Goal: Task Accomplishment & Management: Manage account settings

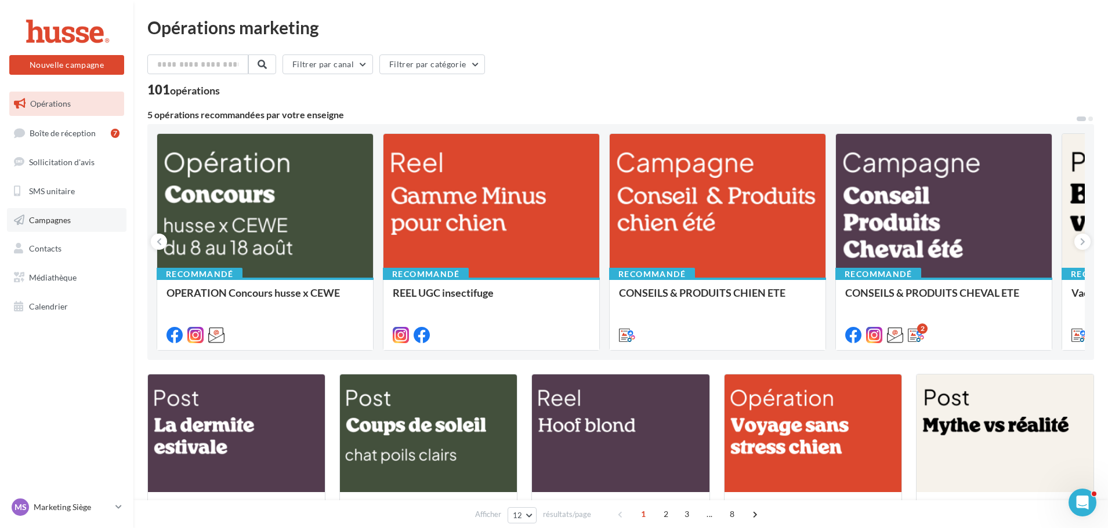
click at [52, 214] on link "Campagnes" at bounding box center [66, 220] width 119 height 24
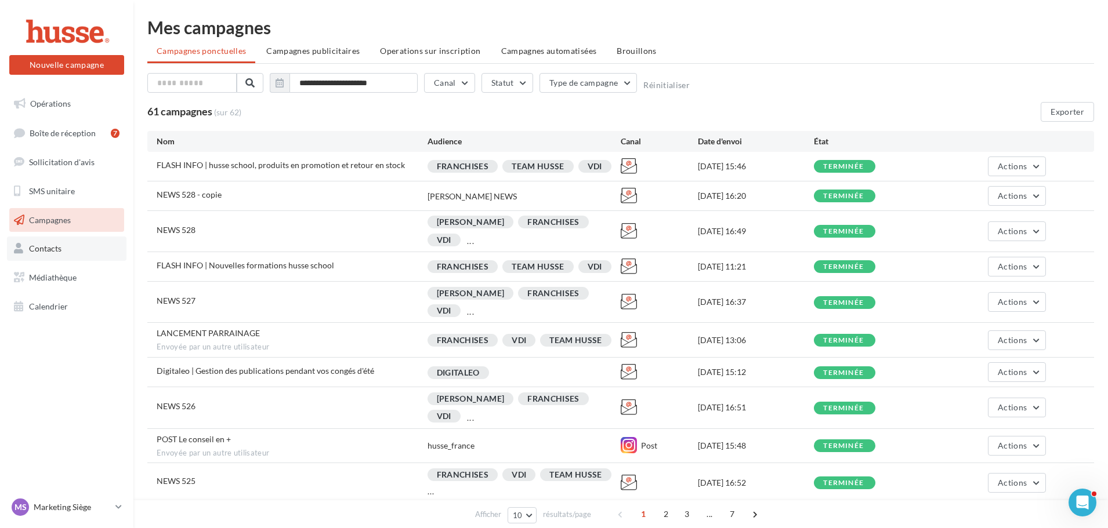
click at [55, 255] on link "Contacts" at bounding box center [66, 249] width 119 height 24
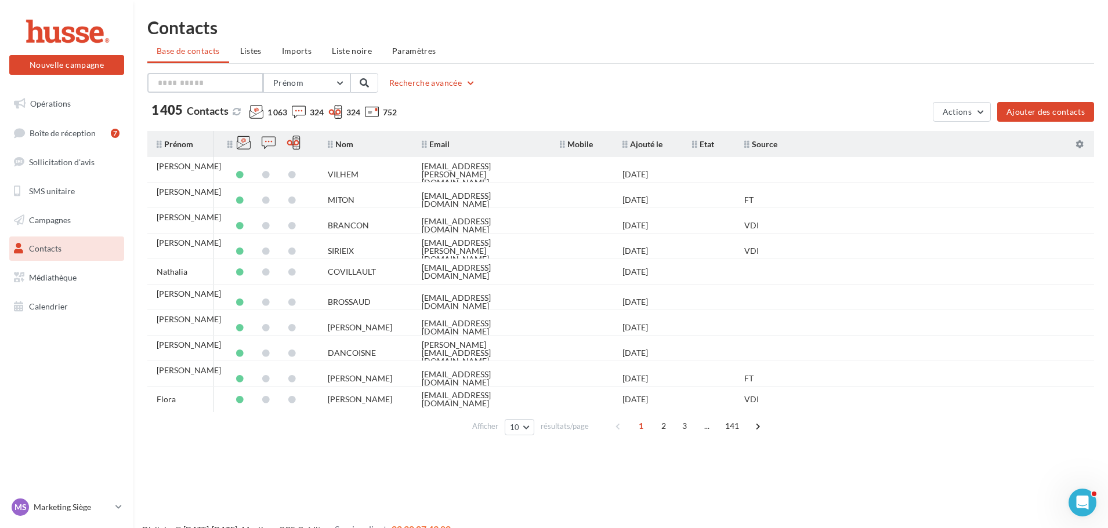
click at [240, 86] on input "text" at bounding box center [205, 83] width 116 height 20
type input "*****"
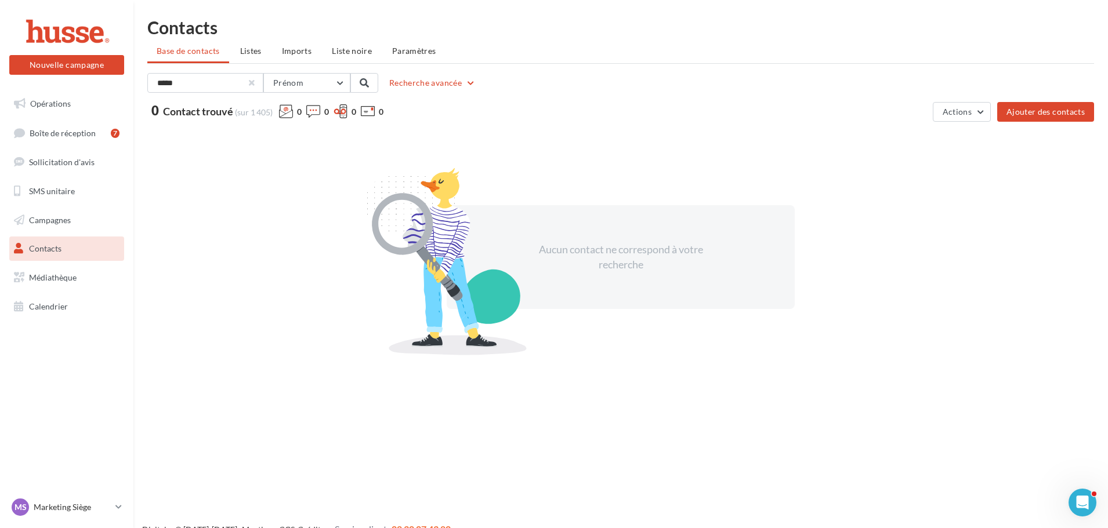
click at [251, 82] on div at bounding box center [251, 83] width 5 height 5
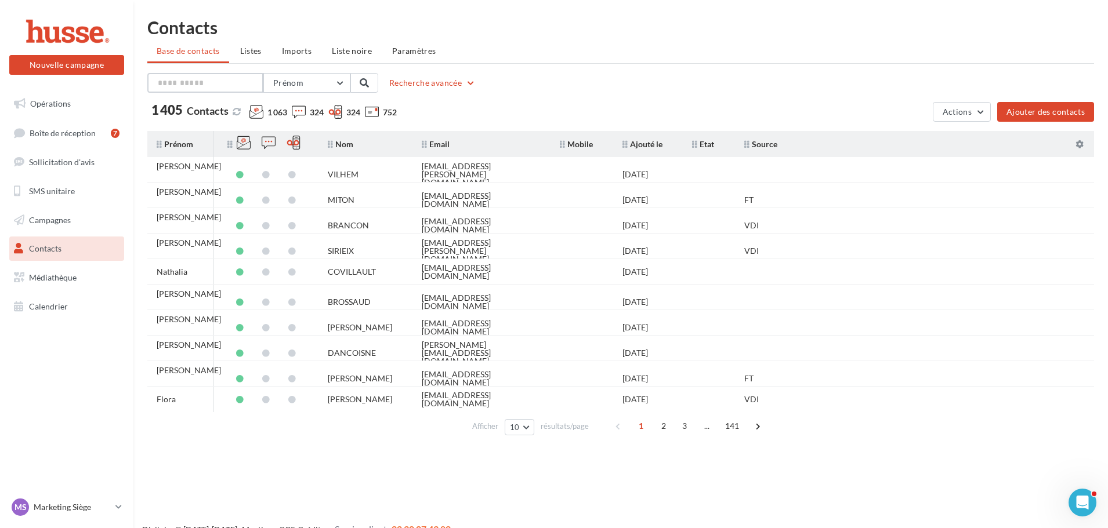
click at [231, 82] on input "text" at bounding box center [205, 83] width 116 height 20
type input "*****"
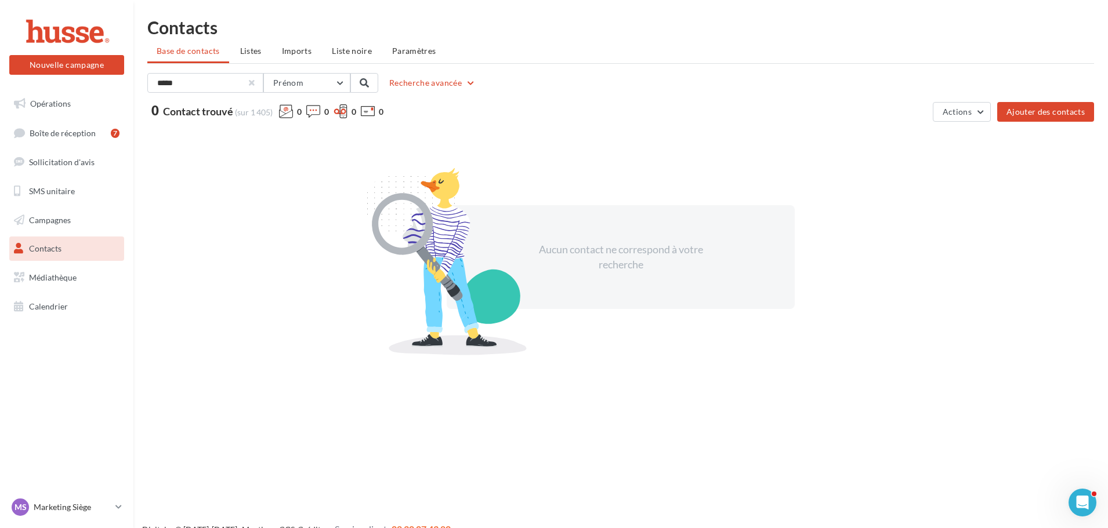
click at [253, 81] on div at bounding box center [251, 83] width 5 height 5
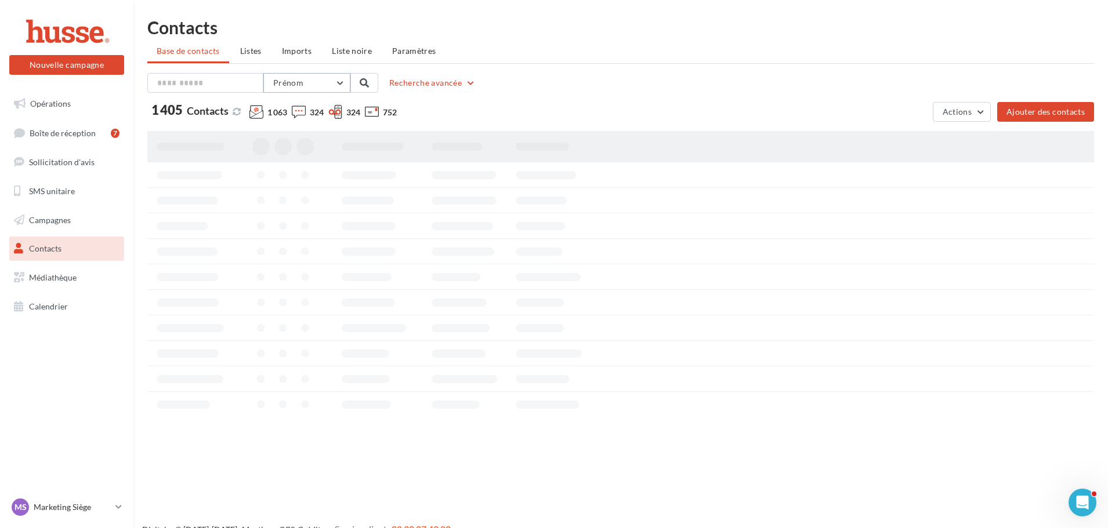
click at [293, 85] on span "Prénom" at bounding box center [288, 83] width 30 height 10
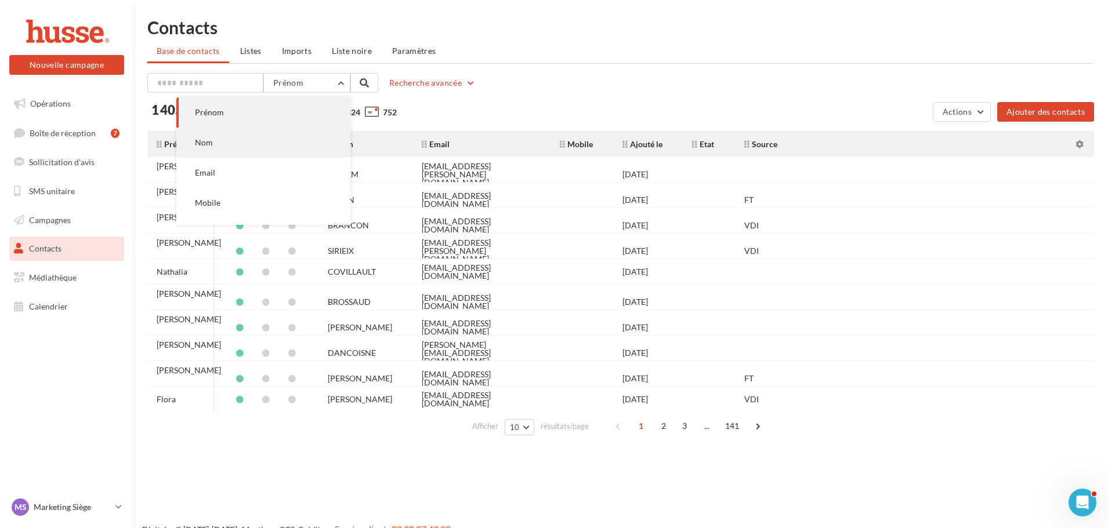
click at [285, 147] on button "Nom" at bounding box center [263, 143] width 174 height 30
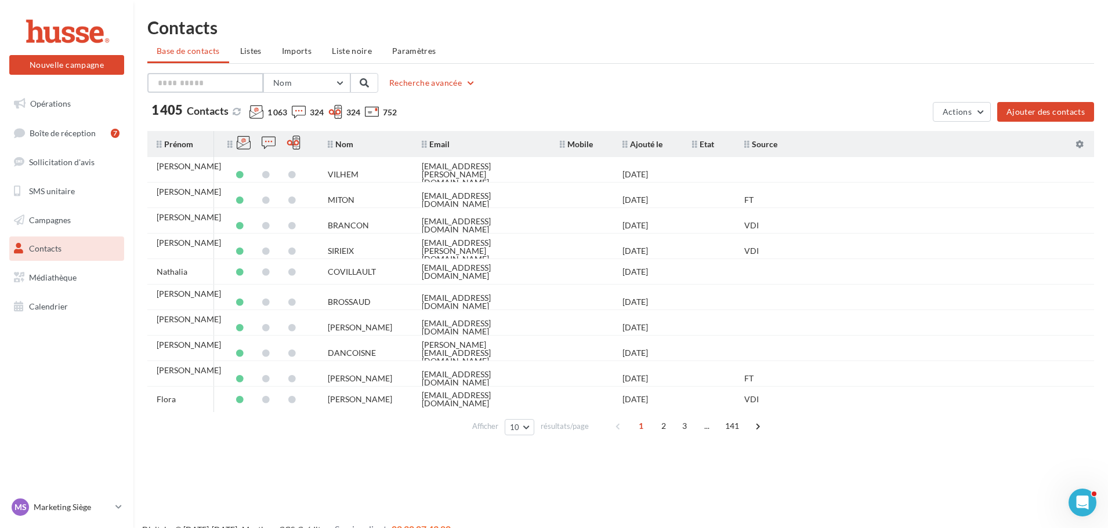
click at [204, 78] on input "text" at bounding box center [205, 83] width 116 height 20
type input "*"
type input "******"
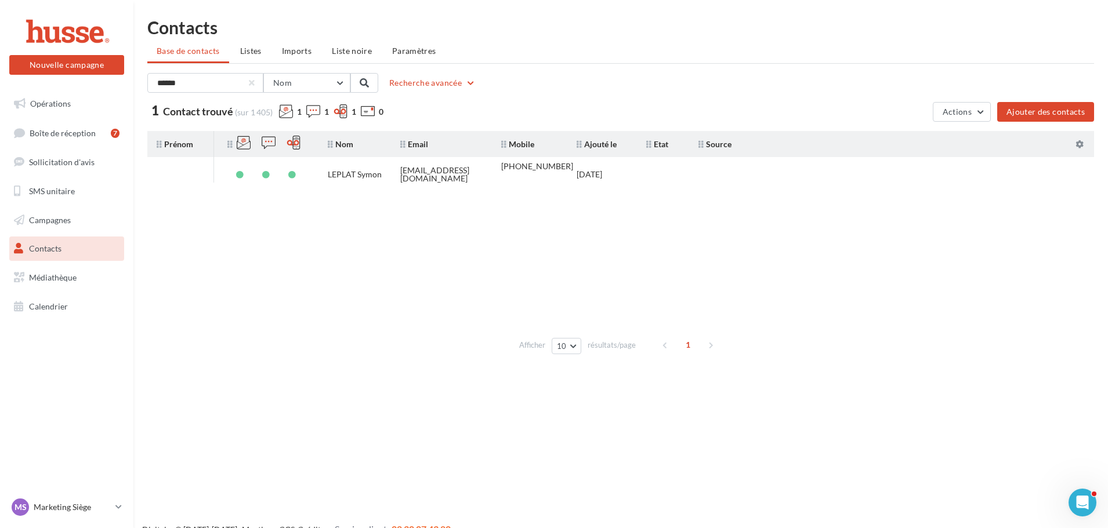
click at [322, 183] on tbody "LEPLAT Symon husseorne@yahoo.com +33787813107 10/02/2025" at bounding box center [620, 244] width 946 height 174
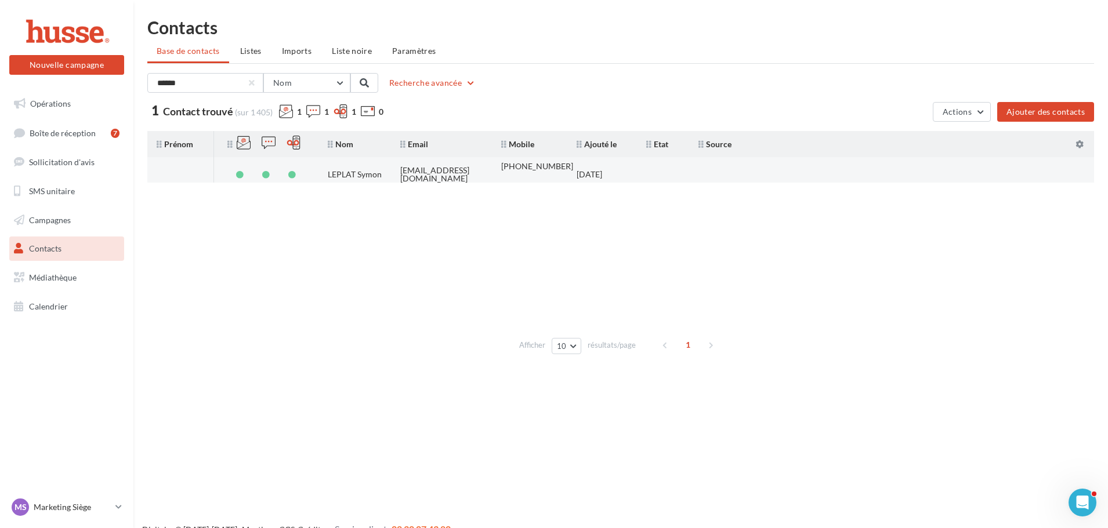
click at [322, 178] on td "LEPLAT Symon" at bounding box center [354, 175] width 72 height 26
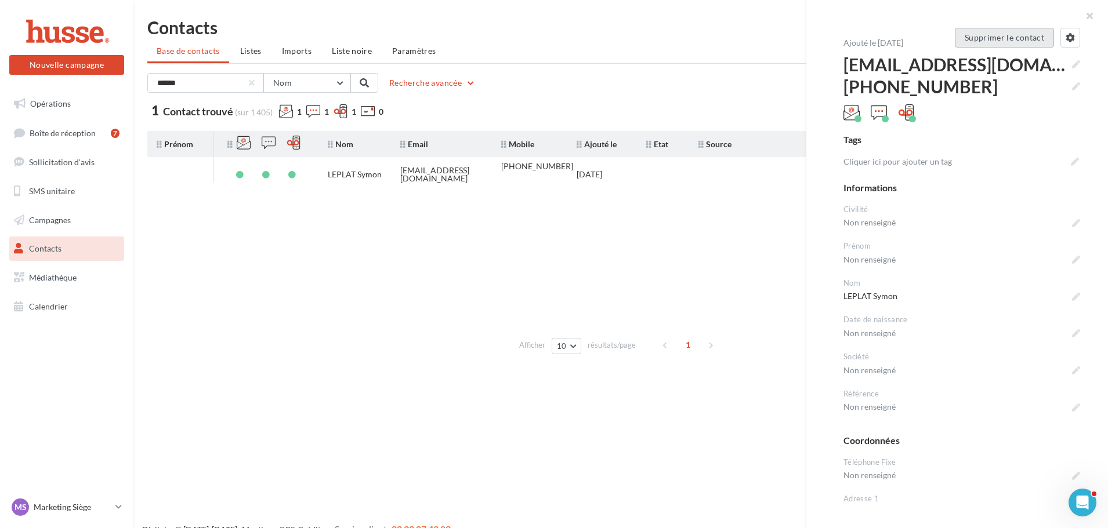
click at [974, 43] on button "Supprimer le contact" at bounding box center [1004, 38] width 99 height 20
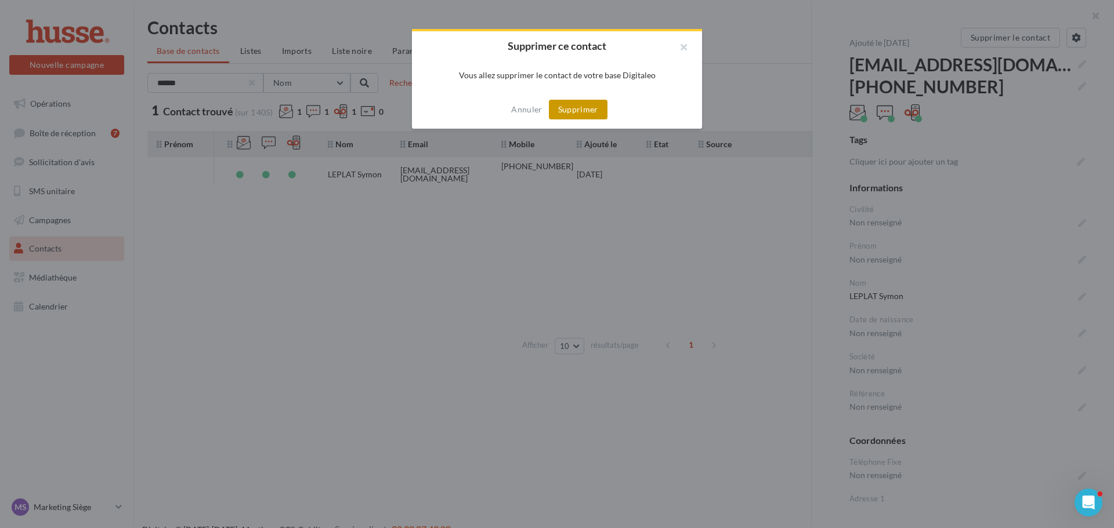
click at [564, 113] on button "Supprimer" at bounding box center [578, 110] width 59 height 20
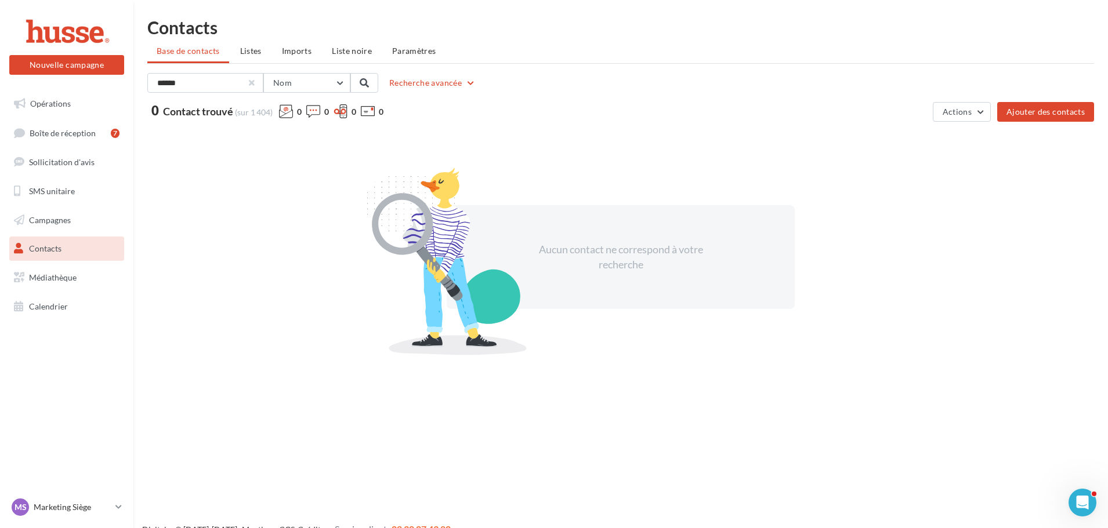
click at [249, 82] on div at bounding box center [251, 83] width 5 height 5
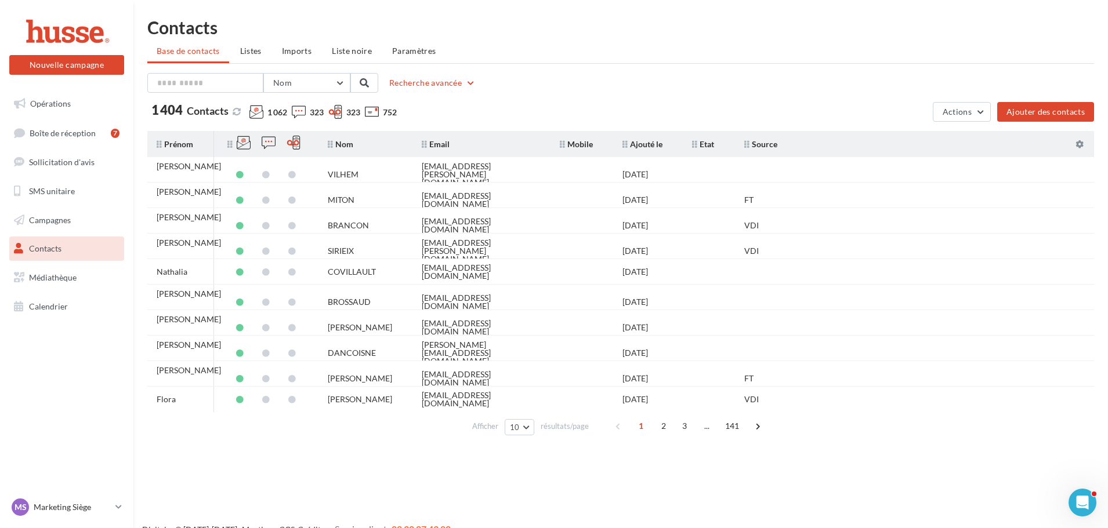
click at [363, 480] on div "Nouvelle campagne Nouvelle campagne Opérations Boîte de réception 7 Sollicitati…" at bounding box center [554, 283] width 1108 height 528
click at [244, 491] on div "Nouvelle campagne Nouvelle campagne Opérations Boîte de réception 7 Sollicitati…" at bounding box center [554, 283] width 1108 height 528
click at [51, 108] on span "Opérations" at bounding box center [50, 104] width 41 height 10
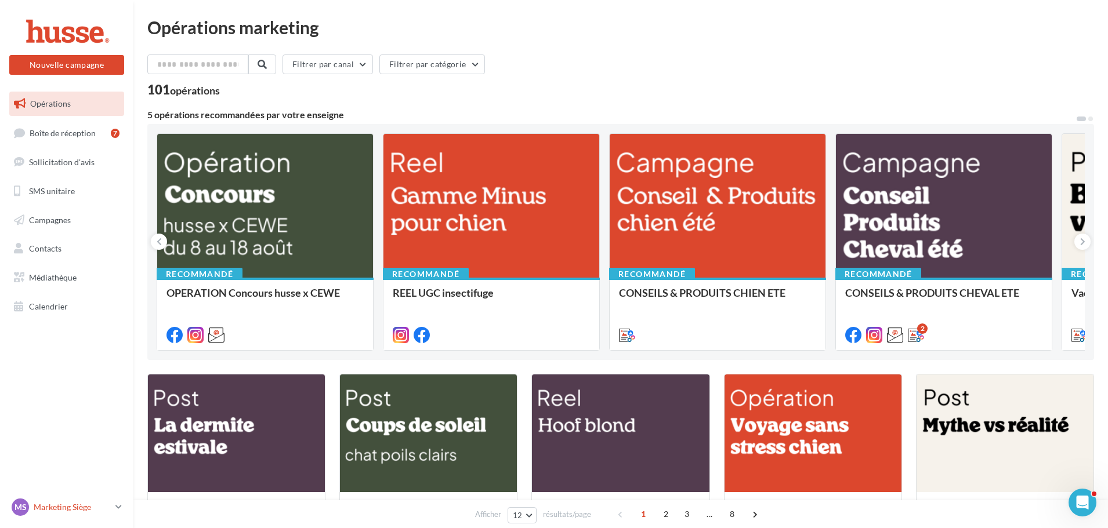
click at [114, 516] on link "MS Marketing [PERSON_NAME] [PERSON_NAME][EMAIL_ADDRESS][DOMAIN_NAME]" at bounding box center [66, 507] width 115 height 22
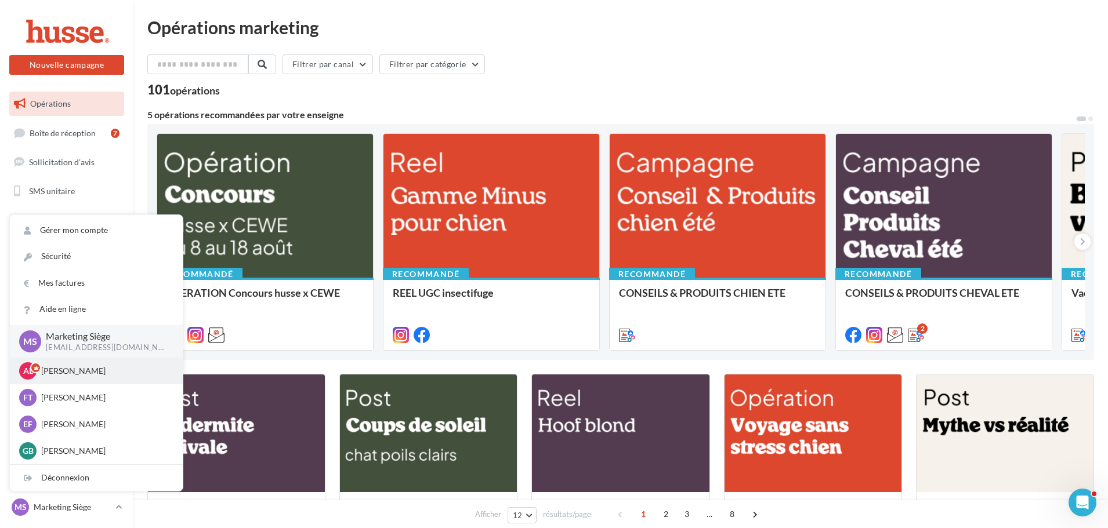
click at [81, 369] on p "[PERSON_NAME]" at bounding box center [105, 371] width 128 height 12
